Goal: Find specific page/section: Find specific page/section

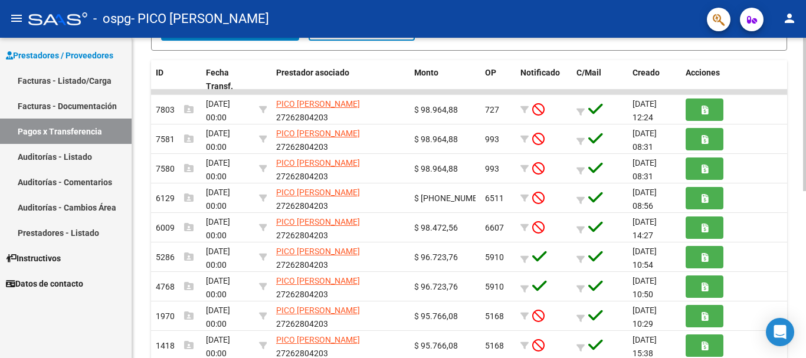
scroll to position [247, 0]
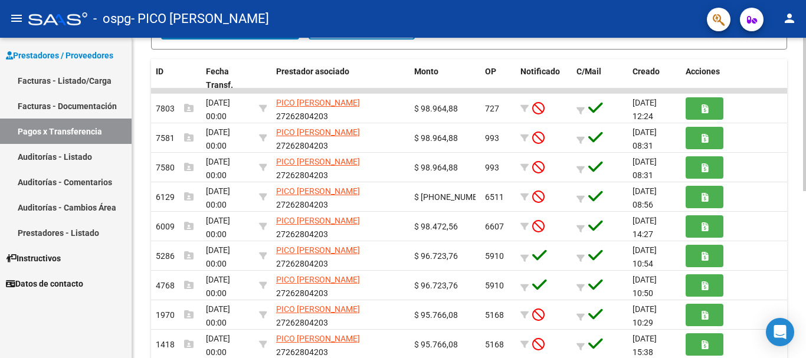
click at [802, 229] on div "PRESTADORES -> Pagos por Transferencia (alt+p) cloud_download Exportar CSV Impo…" at bounding box center [470, 125] width 677 height 669
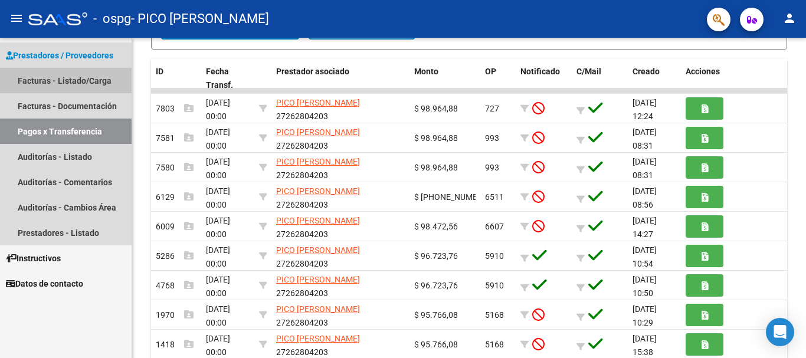
click at [93, 79] on link "Facturas - Listado/Carga" at bounding box center [66, 80] width 132 height 25
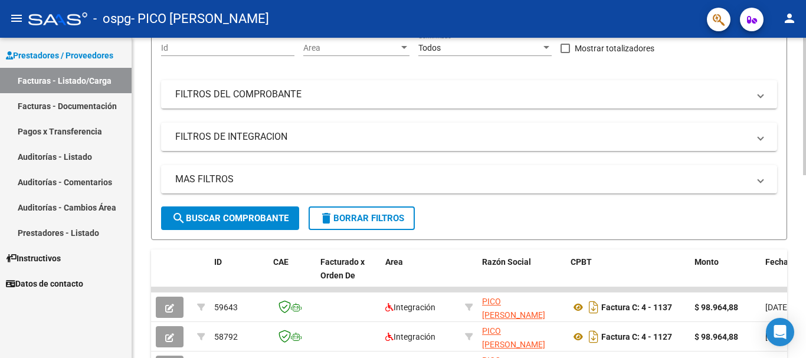
scroll to position [247, 0]
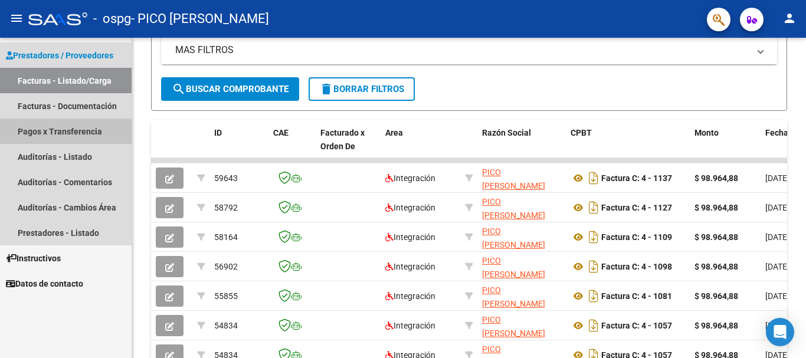
click at [60, 136] on link "Pagos x Transferencia" at bounding box center [66, 131] width 132 height 25
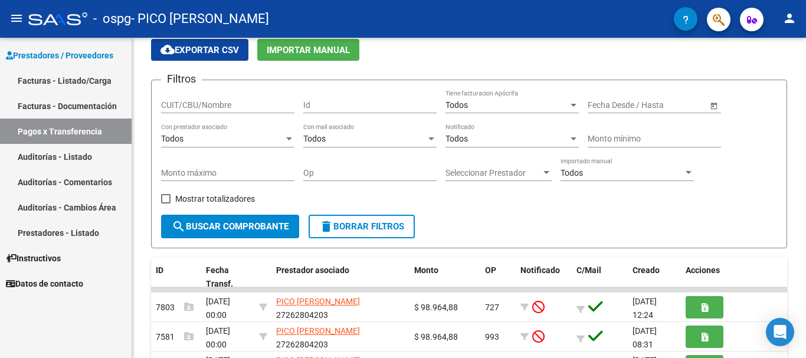
scroll to position [247, 0]
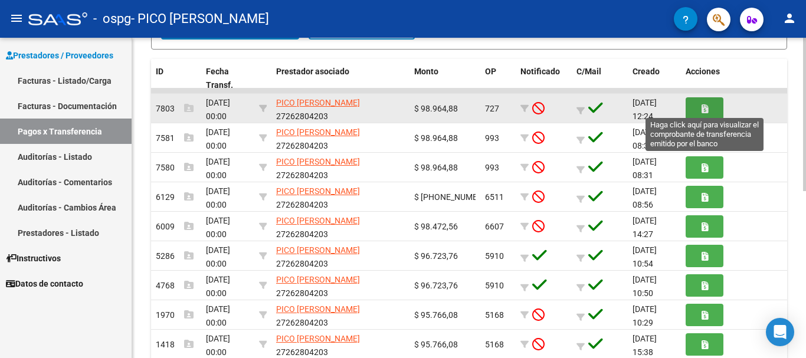
click at [717, 104] on button "button" at bounding box center [705, 108] width 38 height 22
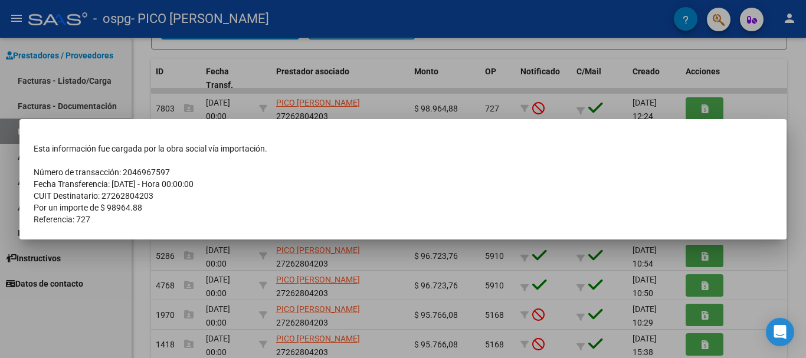
click at [766, 109] on div at bounding box center [403, 179] width 806 height 358
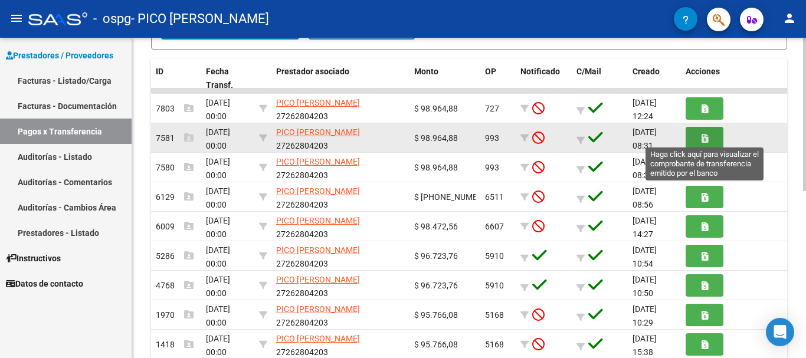
click at [707, 139] on icon "button" at bounding box center [704, 138] width 6 height 9
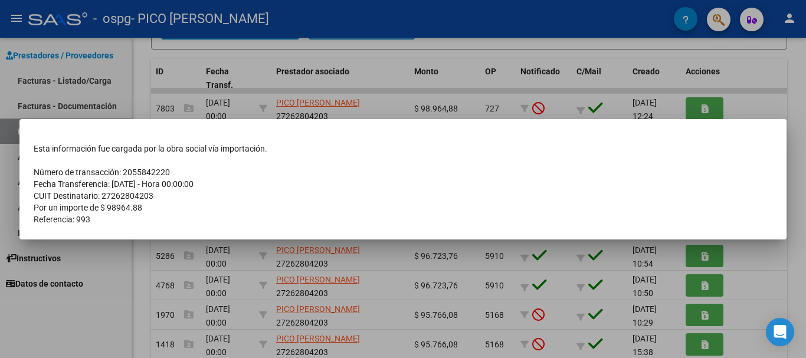
click at [758, 74] on div at bounding box center [403, 179] width 806 height 358
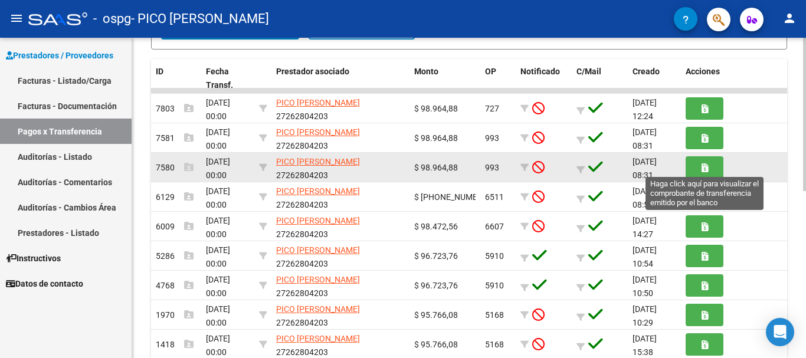
click at [713, 168] on button "button" at bounding box center [705, 167] width 38 height 22
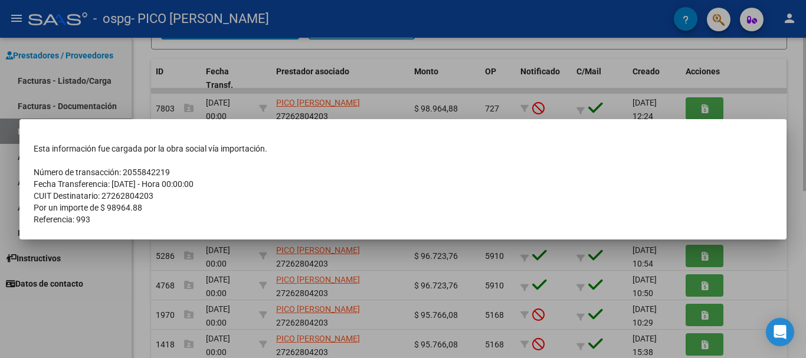
click at [739, 64] on div at bounding box center [403, 179] width 806 height 358
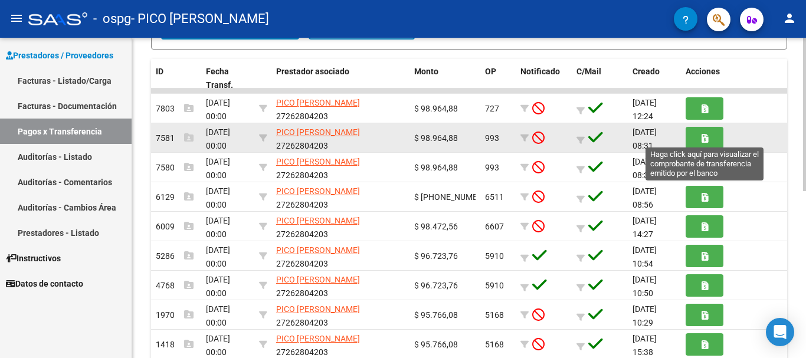
click at [706, 139] on icon "button" at bounding box center [704, 138] width 6 height 9
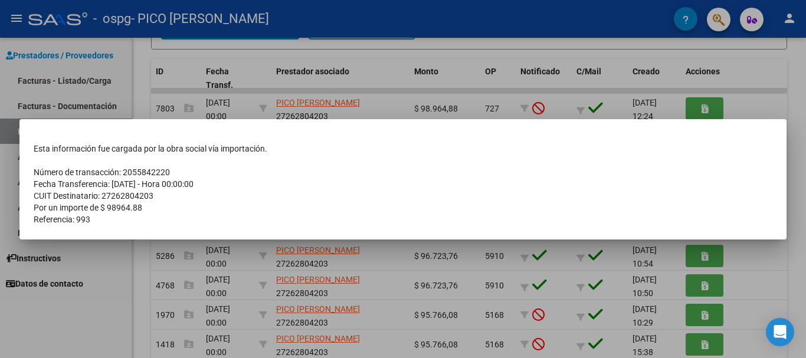
click at [743, 73] on div at bounding box center [403, 179] width 806 height 358
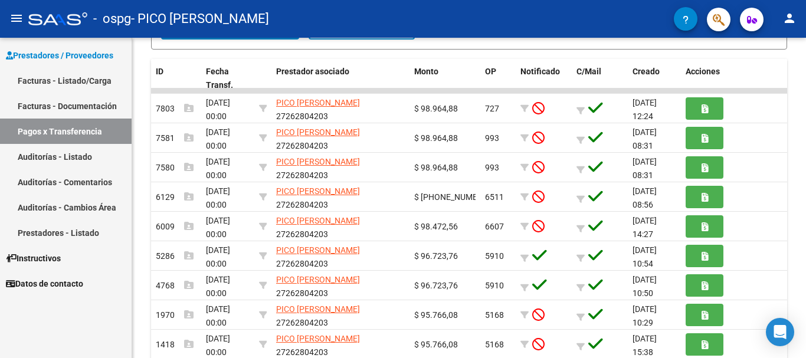
click at [65, 77] on link "Facturas - Listado/Carga" at bounding box center [66, 80] width 132 height 25
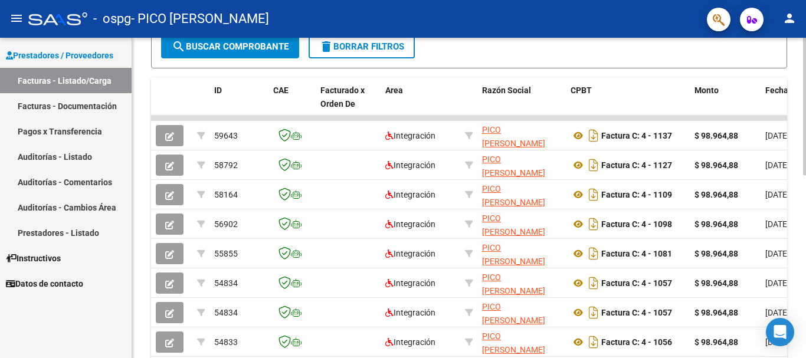
scroll to position [291, 0]
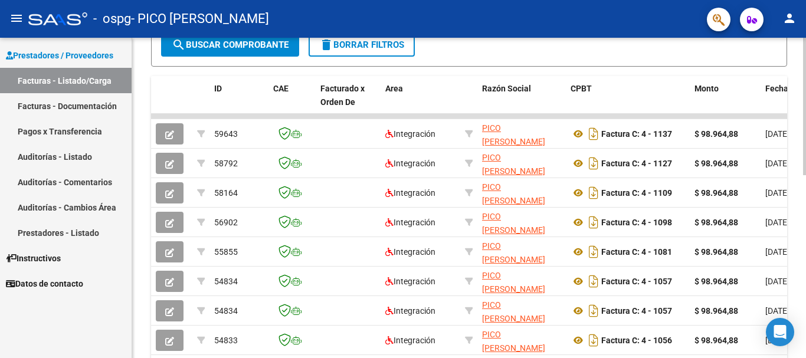
click at [805, 173] on div at bounding box center [804, 233] width 3 height 137
click at [48, 288] on span "Datos de contacto" at bounding box center [44, 283] width 77 height 13
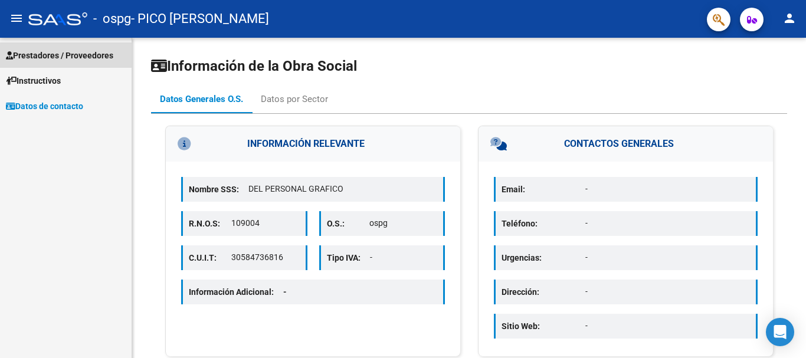
click at [80, 51] on span "Prestadores / Proveedores" at bounding box center [59, 55] width 107 height 13
